Goal: Information Seeking & Learning: Learn about a topic

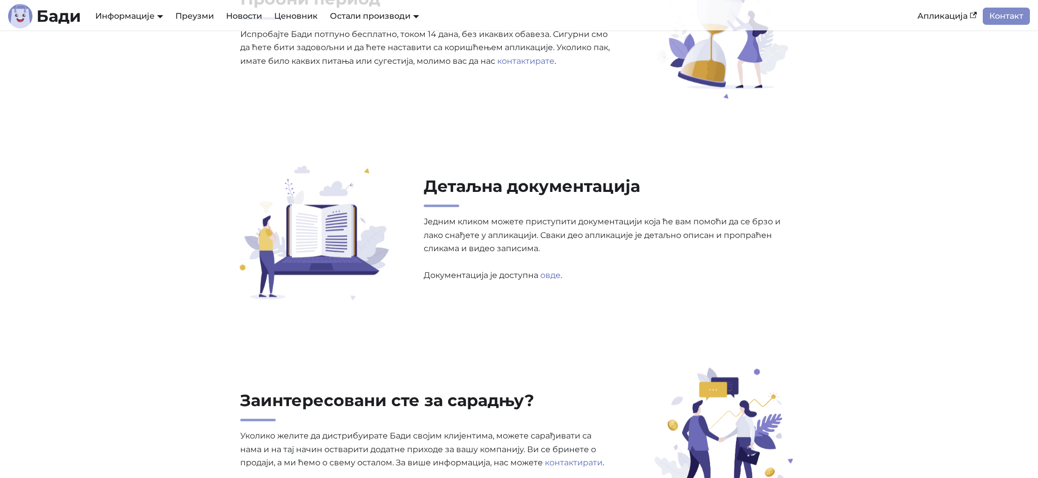
scroll to position [3080, 0]
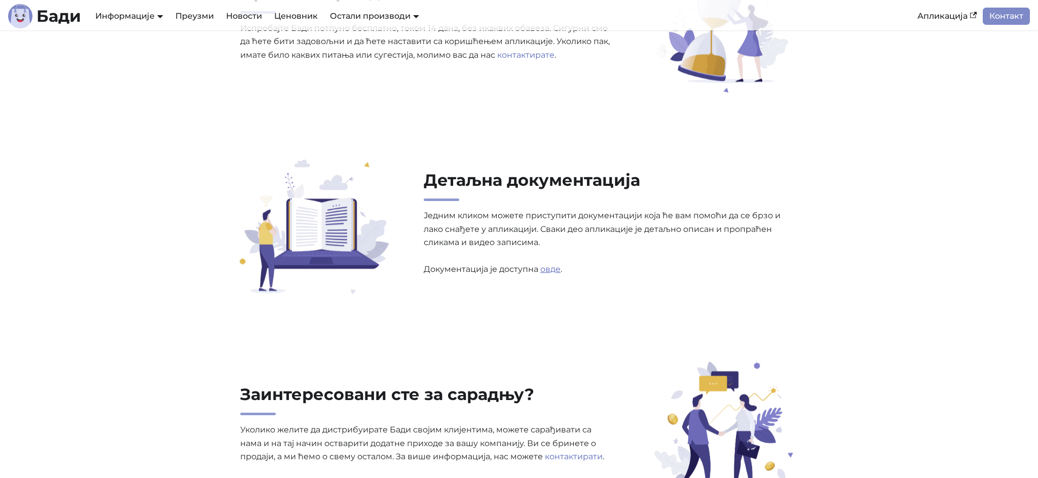
click at [551, 274] on link "овде" at bounding box center [550, 269] width 20 height 10
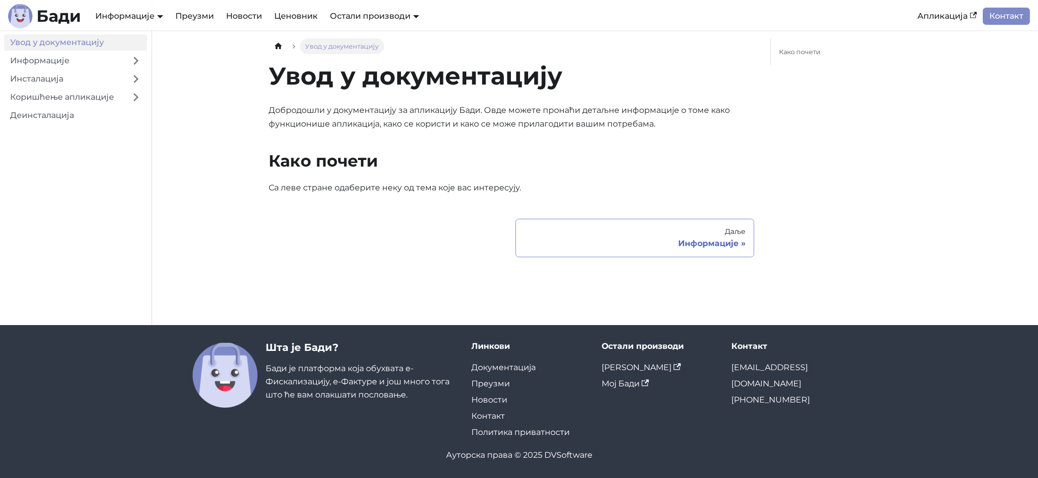
click at [702, 241] on div "Информације" at bounding box center [634, 244] width 221 height 10
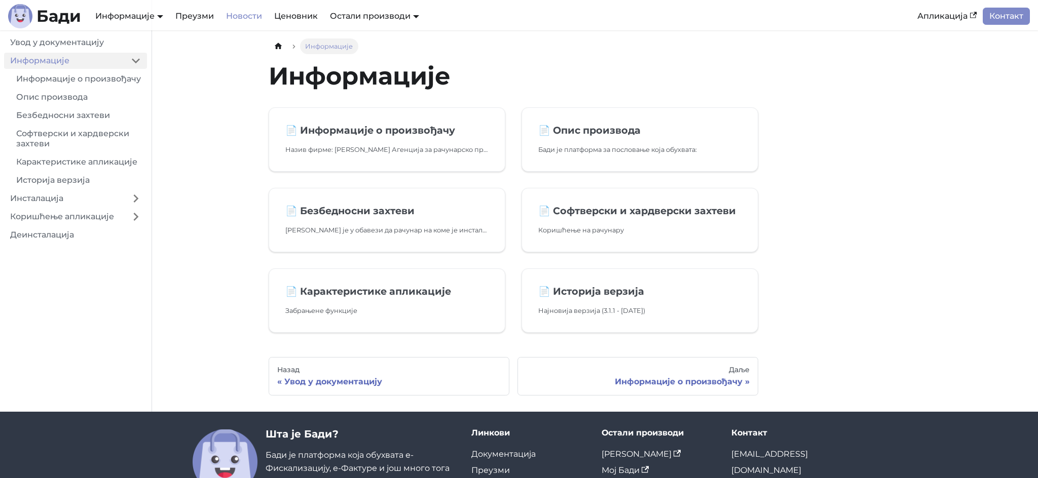
click at [248, 13] on link "Новости" at bounding box center [244, 16] width 48 height 17
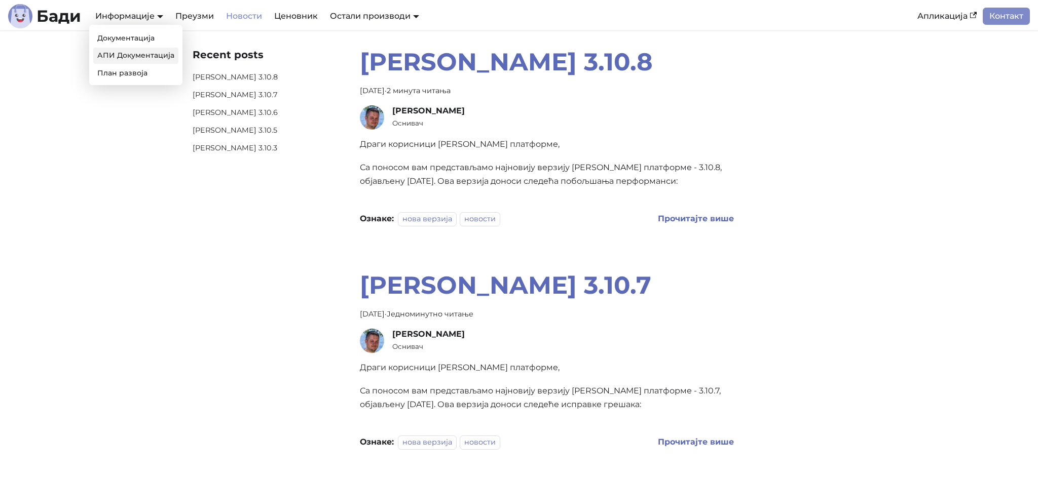
click at [137, 55] on link "АПИ Документација" at bounding box center [135, 56] width 85 height 16
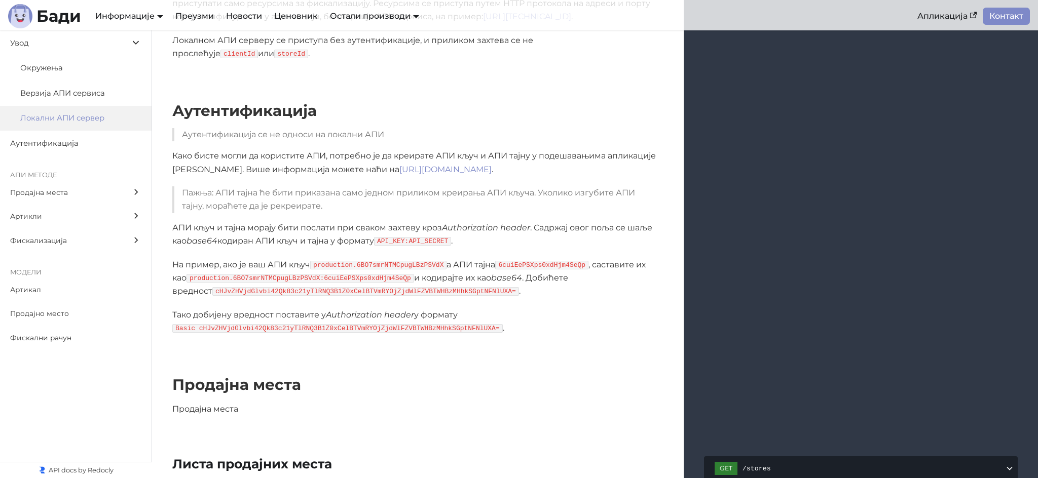
scroll to position [564, 0]
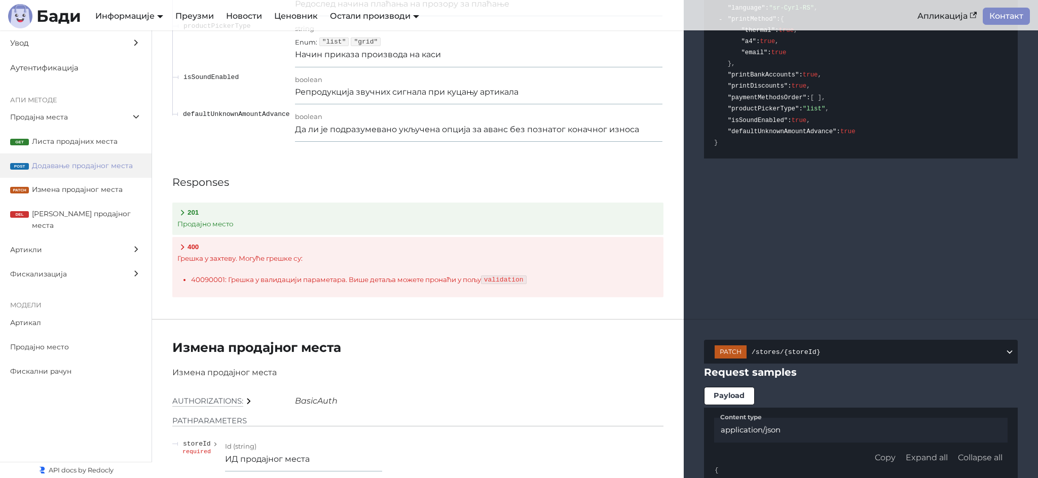
scroll to position [1964, 0]
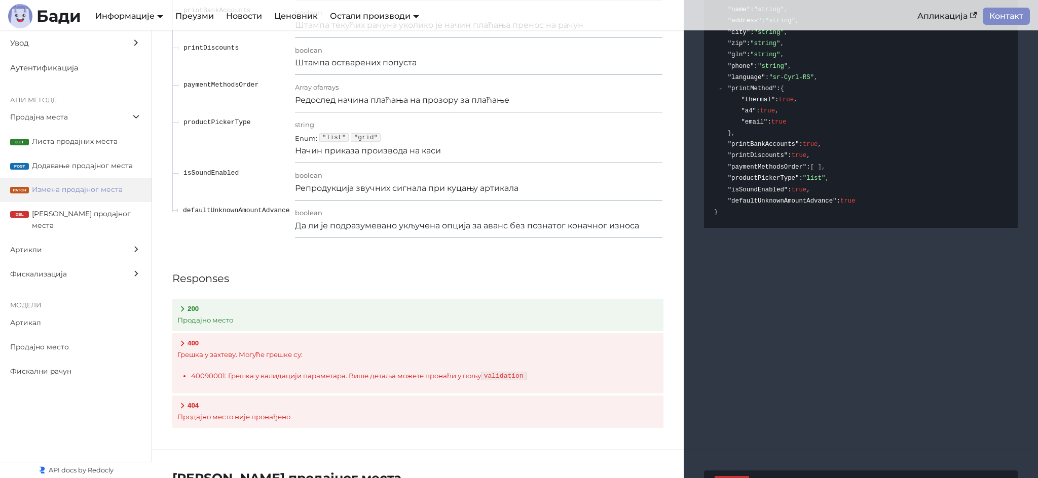
scroll to position [2789, 0]
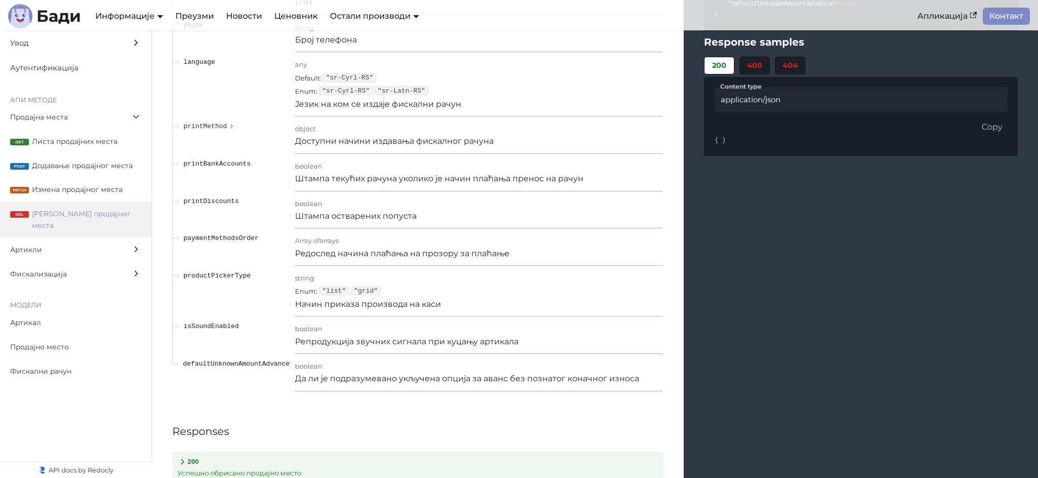
scroll to position [3613, 0]
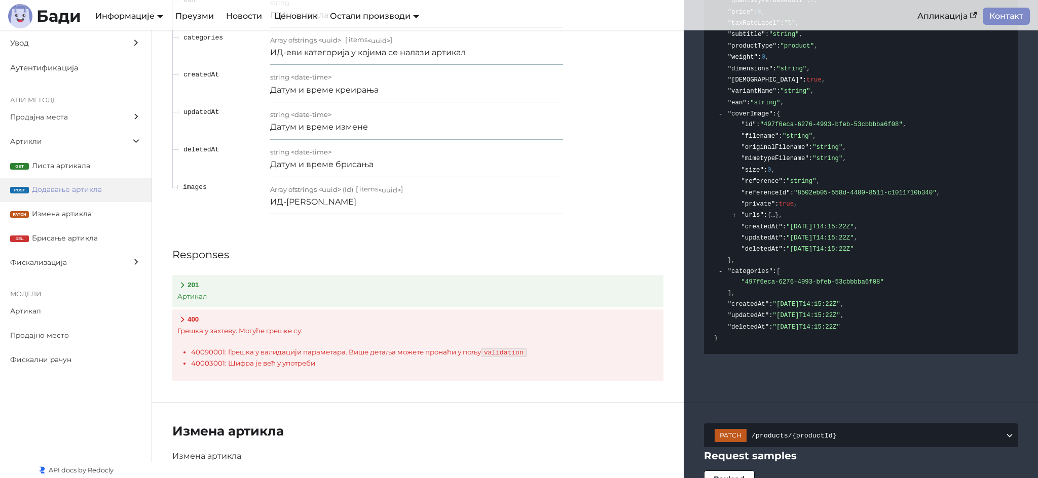
scroll to position [5504, 0]
